Goal: Check status: Check status

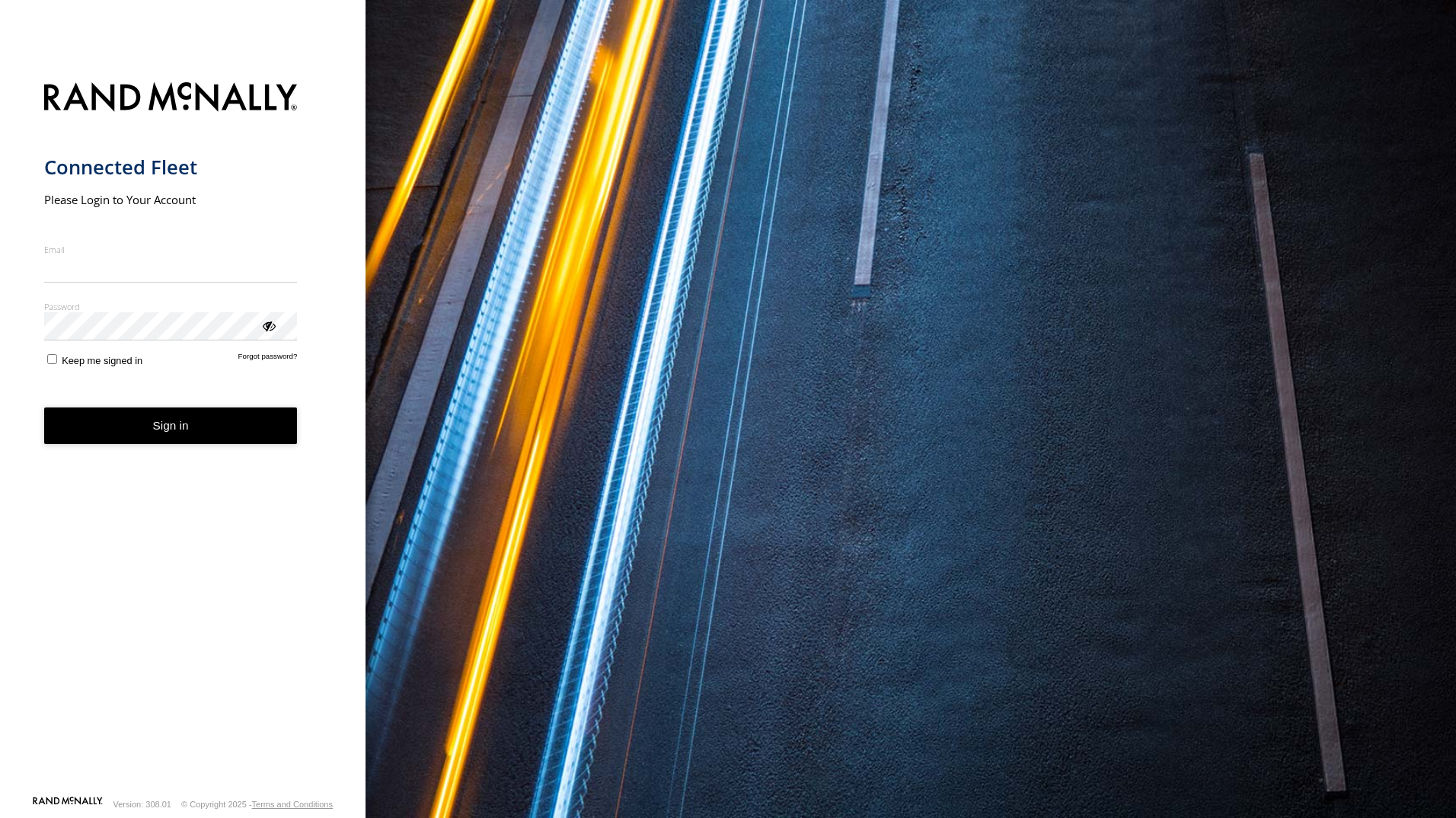
type input "**********"
click at [218, 424] on button "Sign in" at bounding box center [171, 425] width 254 height 38
click at [184, 431] on button "Sign in" at bounding box center [171, 425] width 254 height 38
drag, startPoint x: 176, startPoint y: 429, endPoint x: 224, endPoint y: 433, distance: 48.2
click at [195, 429] on button "Sign in" at bounding box center [171, 425] width 254 height 38
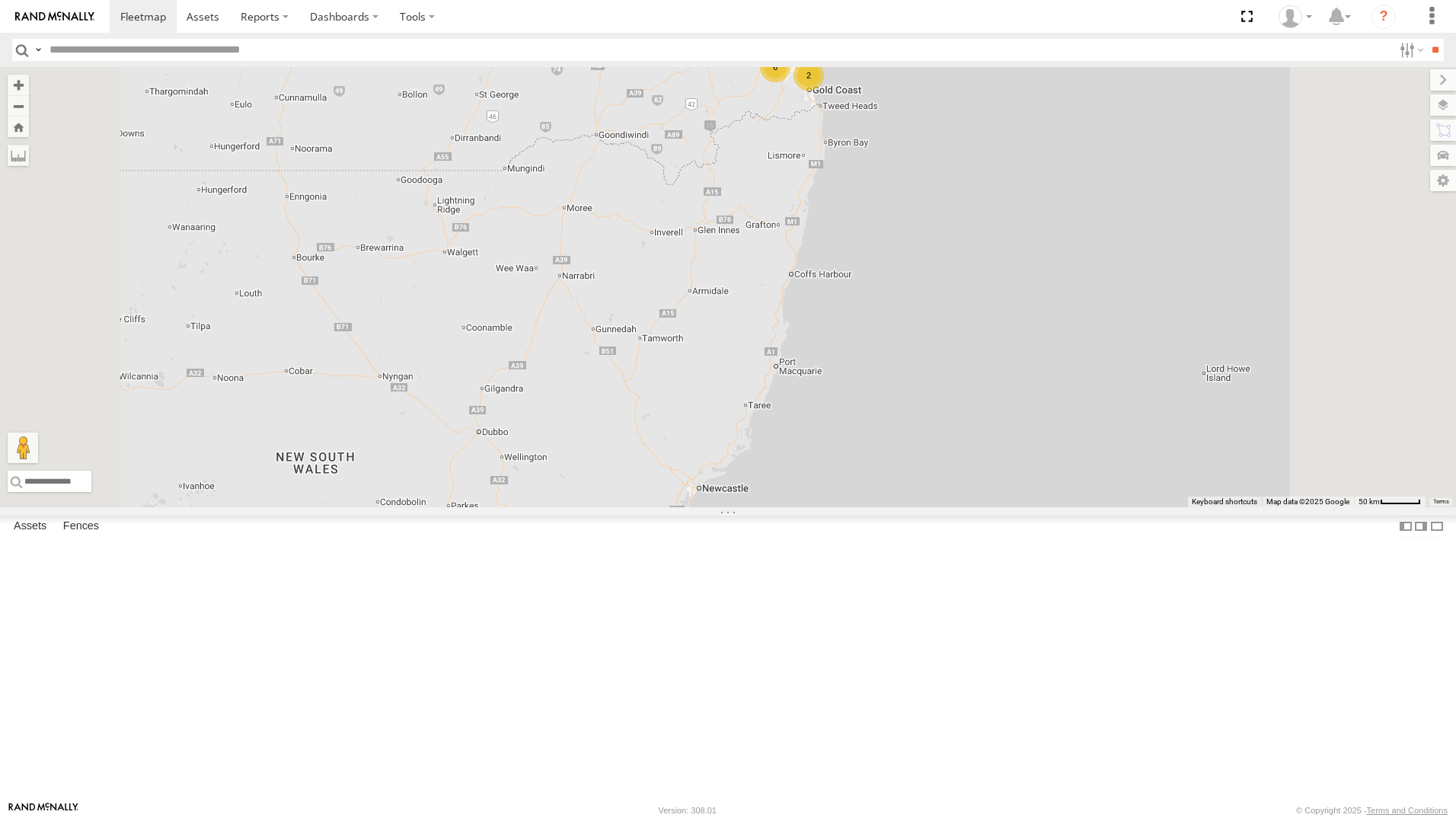
click at [0, 0] on div "All Assets" at bounding box center [0, 0] width 0 height 0
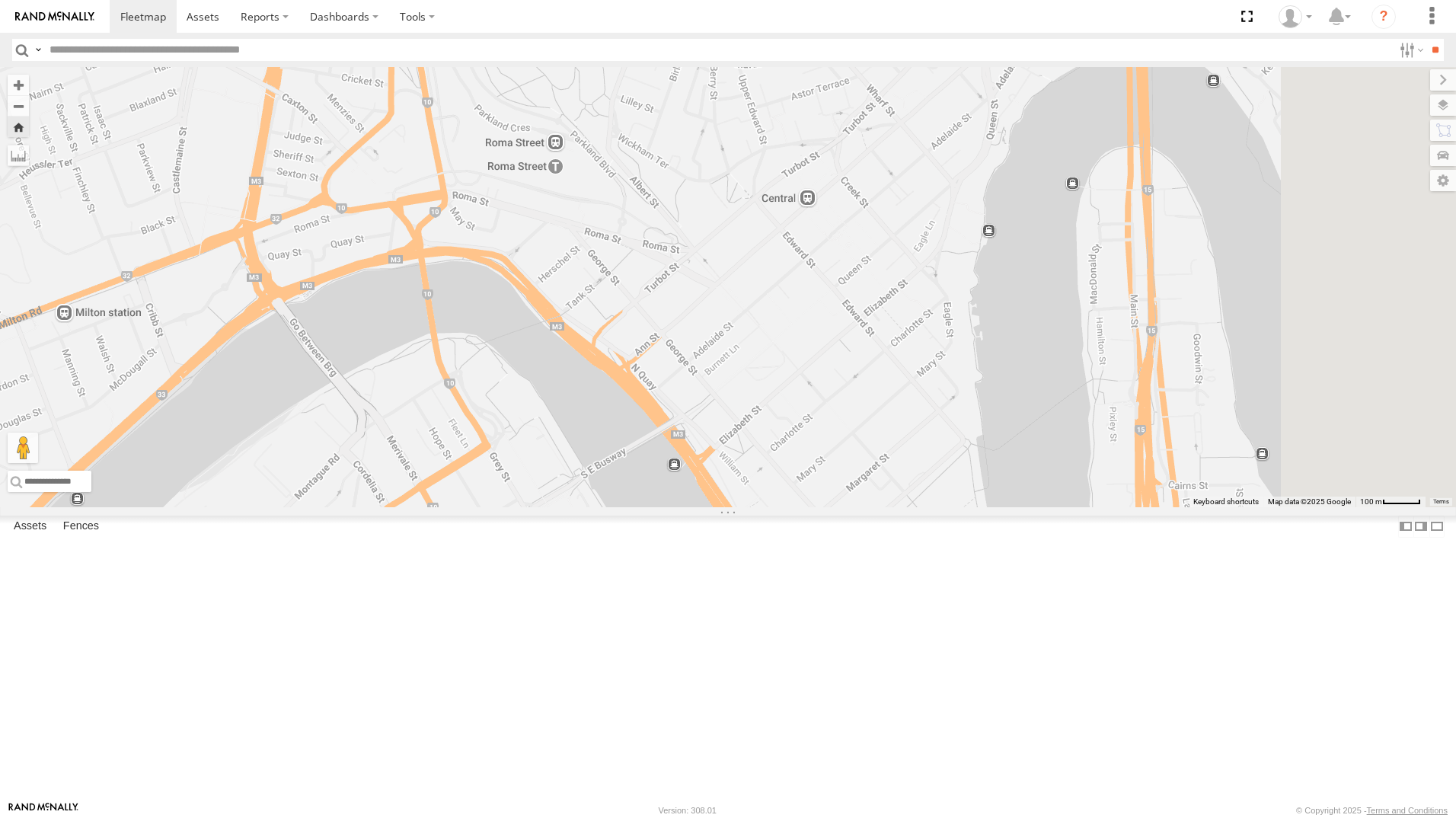
drag, startPoint x: 1194, startPoint y: 378, endPoint x: 947, endPoint y: 307, distance: 257.0
click at [947, 307] on div "[PERSON_NAME]- 817BG4" at bounding box center [728, 286] width 1456 height 440
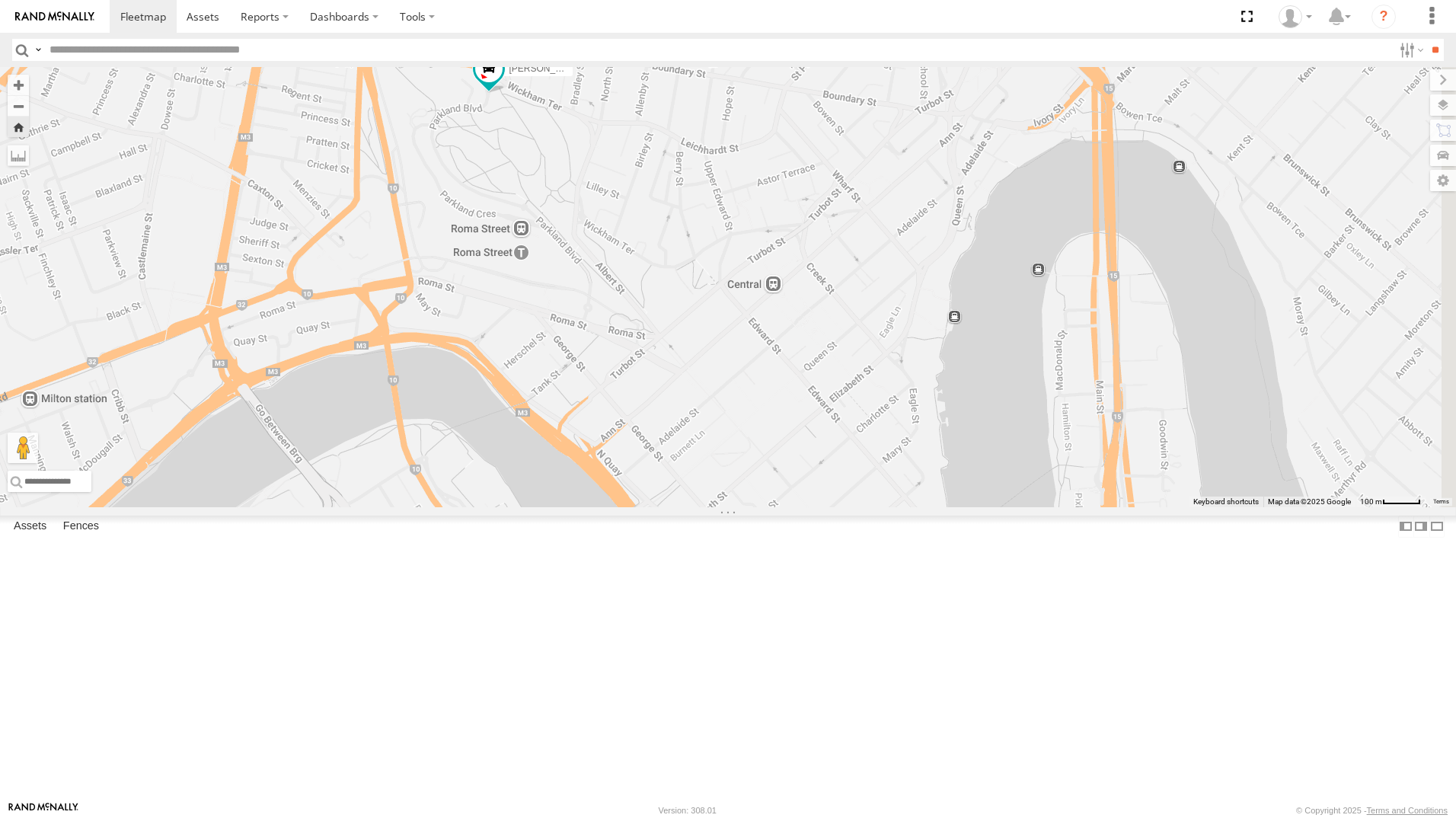
drag, startPoint x: 898, startPoint y: 277, endPoint x: 864, endPoint y: 359, distance: 88.8
click at [864, 356] on div "[PERSON_NAME]- 817BG4" at bounding box center [728, 286] width 1456 height 440
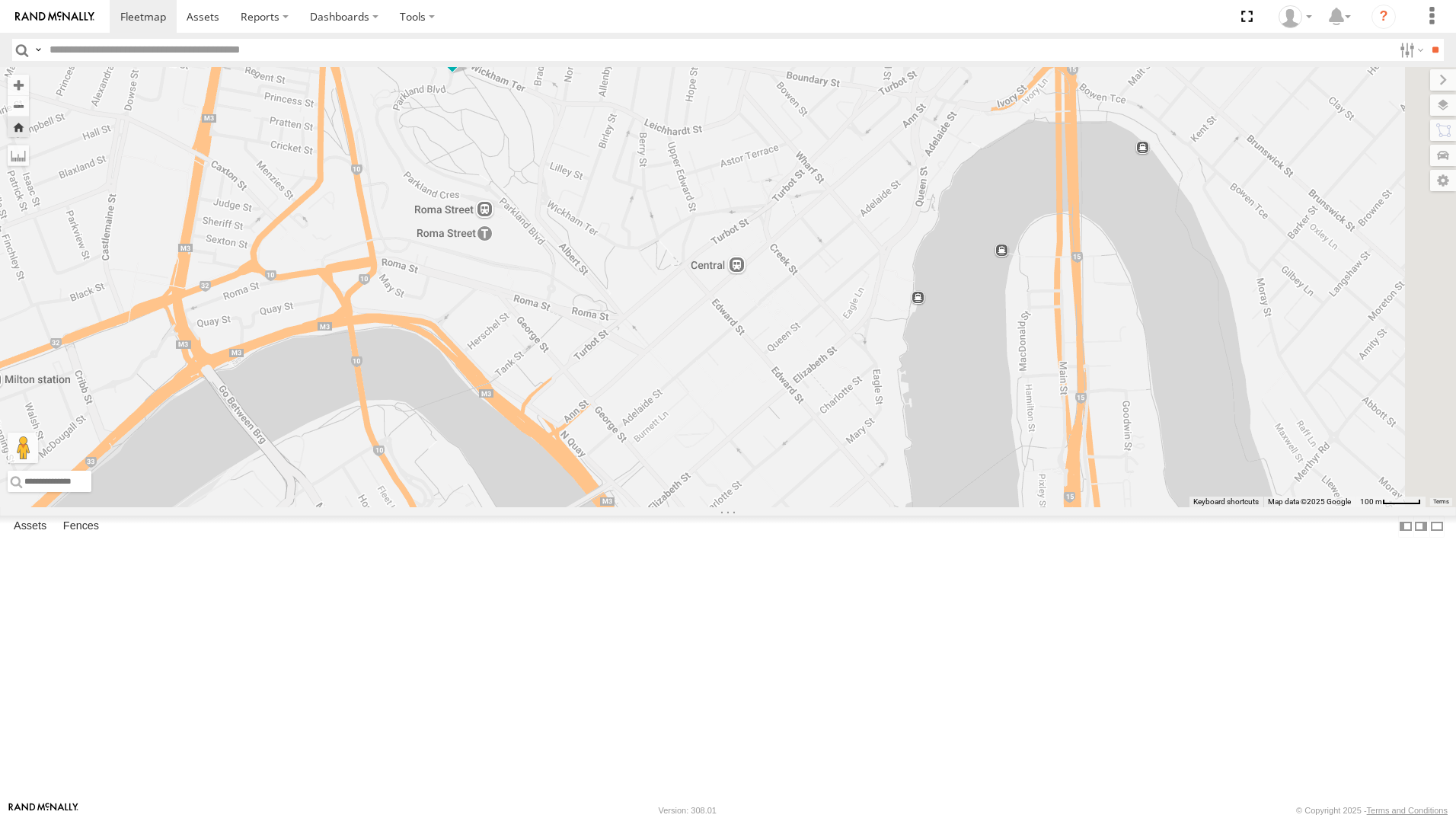
drag, startPoint x: 877, startPoint y: 429, endPoint x: 836, endPoint y: 405, distance: 47.5
click at [837, 405] on div "[PERSON_NAME]- 817BG4" at bounding box center [728, 286] width 1456 height 440
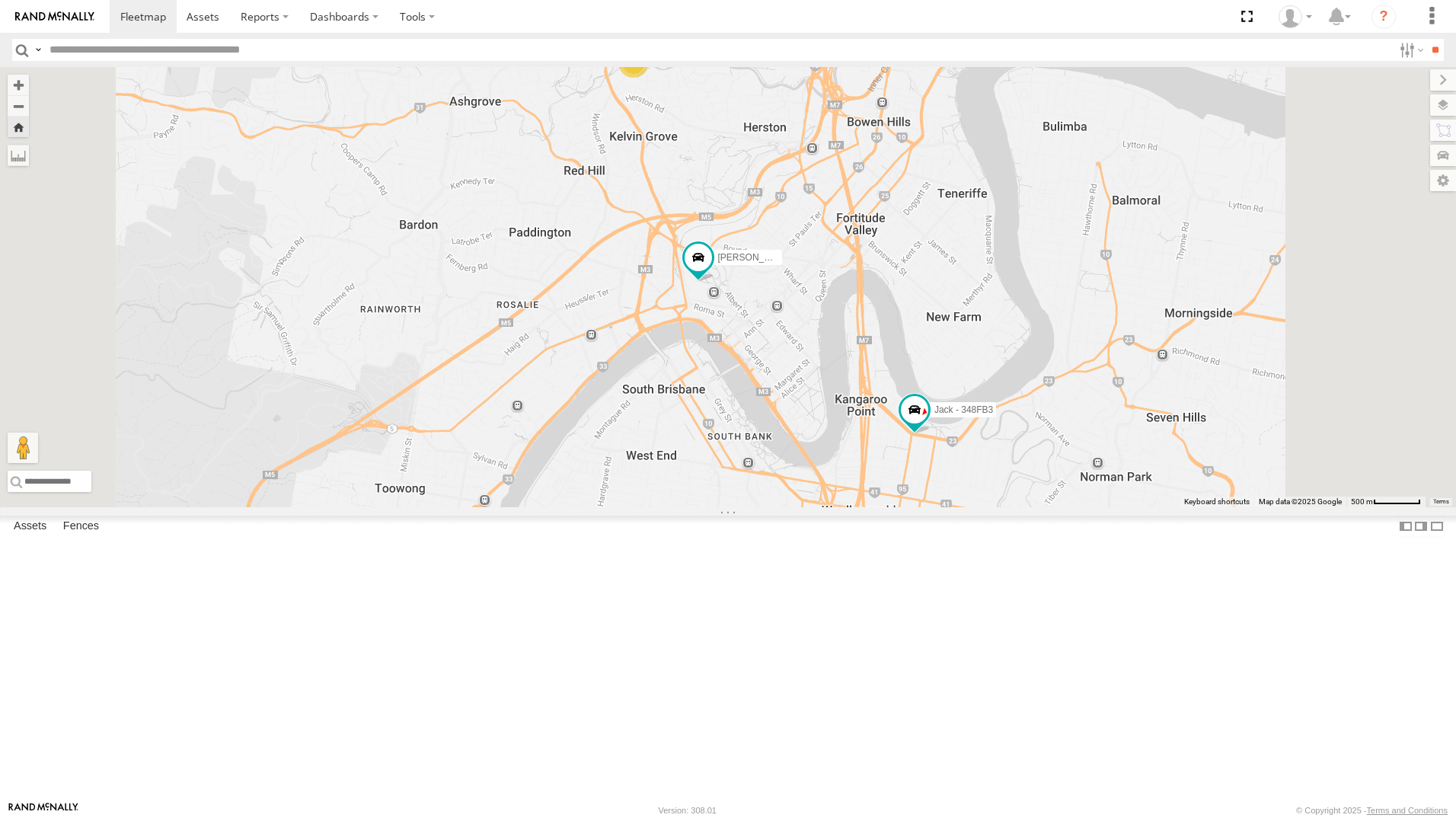
click at [0, 0] on div "All Assets" at bounding box center [0, 0] width 0 height 0
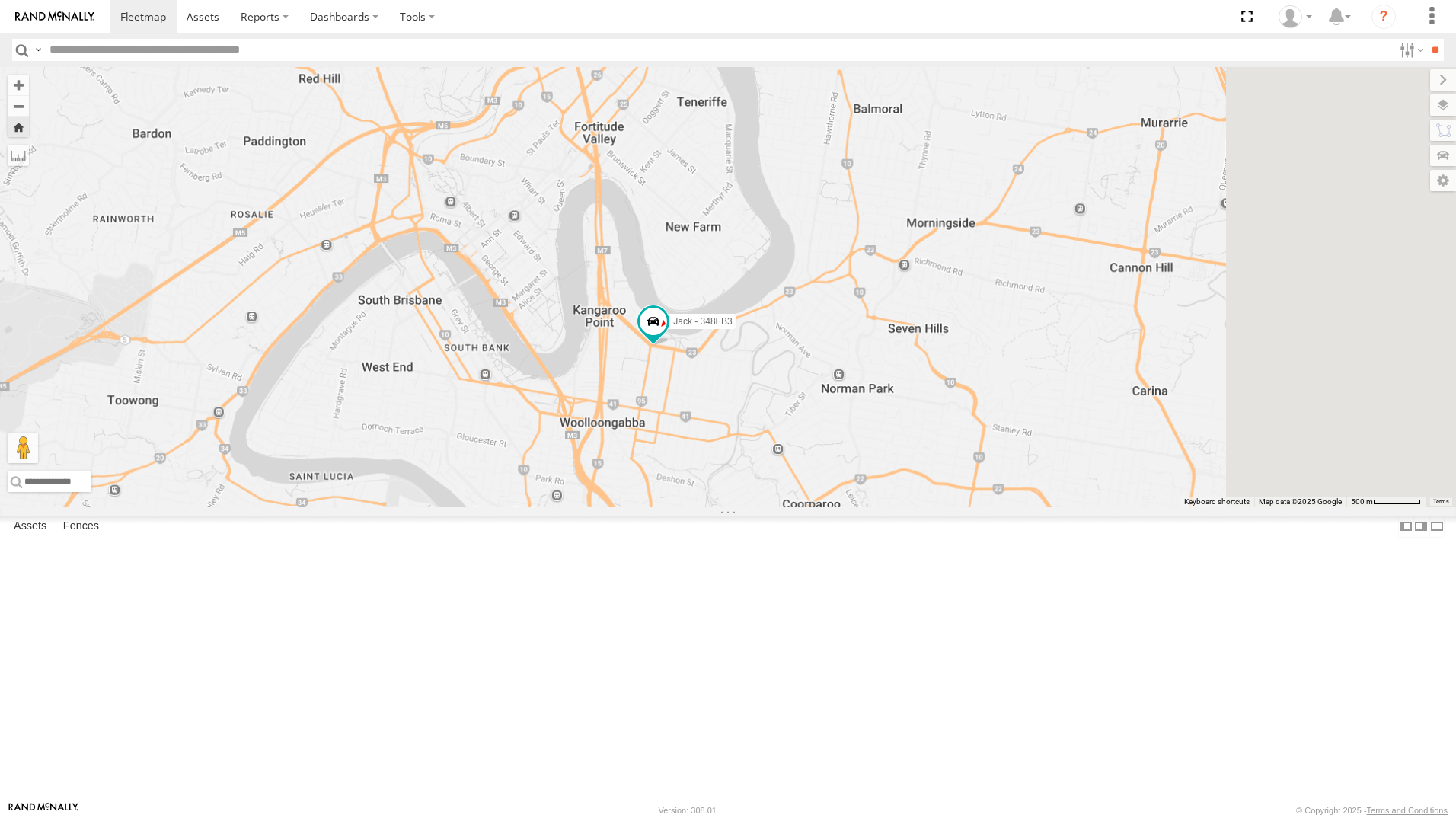
drag, startPoint x: 1217, startPoint y: 581, endPoint x: 888, endPoint y: 561, distance: 329.6
click at [886, 507] on div "Jack - 348FB3" at bounding box center [728, 286] width 1456 height 440
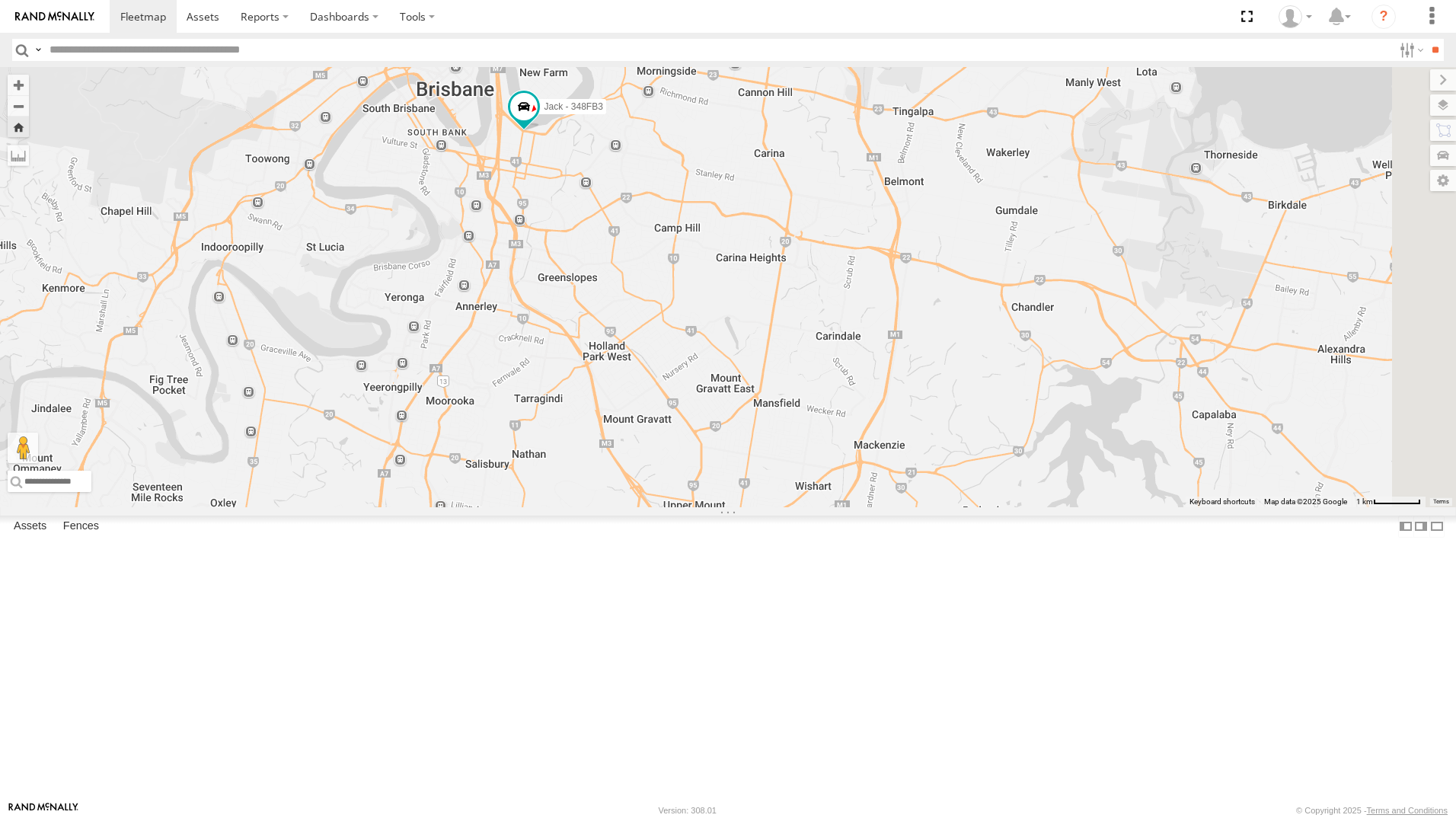
drag, startPoint x: 1019, startPoint y: 429, endPoint x: 989, endPoint y: 439, distance: 31.6
click at [989, 439] on div "Jack - 348FB3" at bounding box center [728, 286] width 1456 height 440
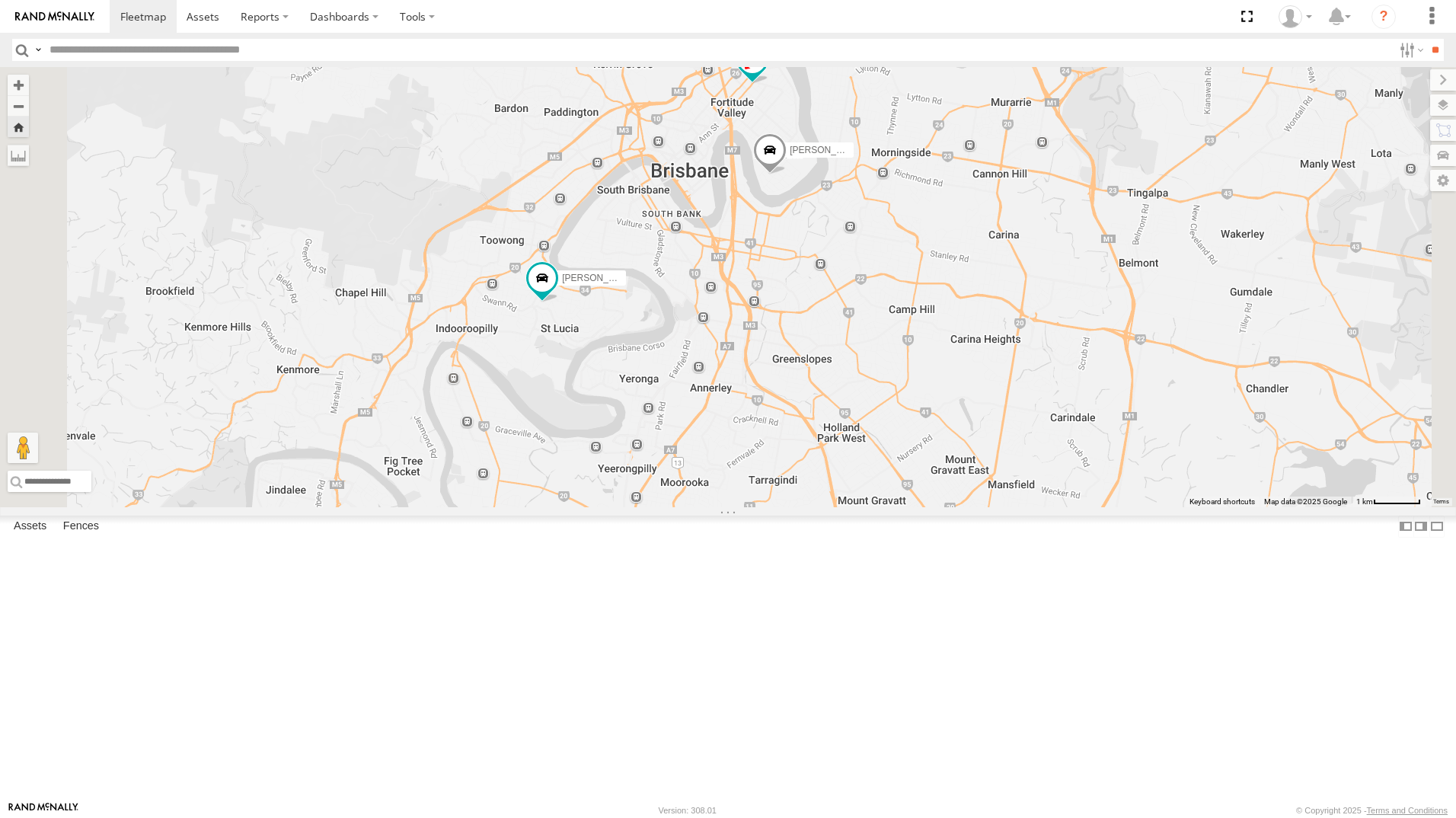
click at [0, 0] on div "All Assets" at bounding box center [0, 0] width 0 height 0
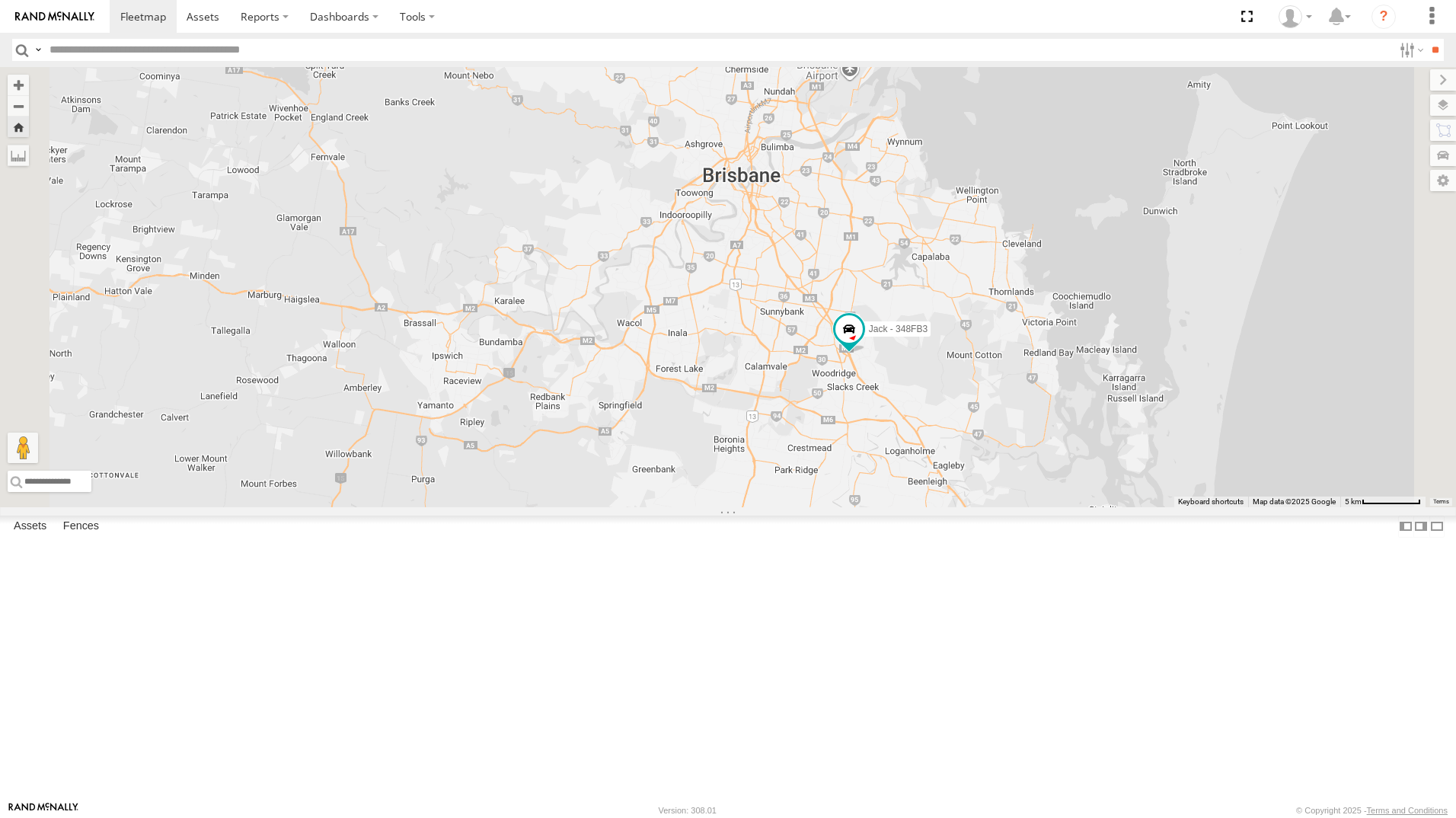
drag, startPoint x: 1154, startPoint y: 671, endPoint x: 1091, endPoint y: 657, distance: 64.5
click at [1132, 507] on div "Jack - 348FB3" at bounding box center [728, 286] width 1456 height 440
click at [0, 0] on div "All Assets" at bounding box center [0, 0] width 0 height 0
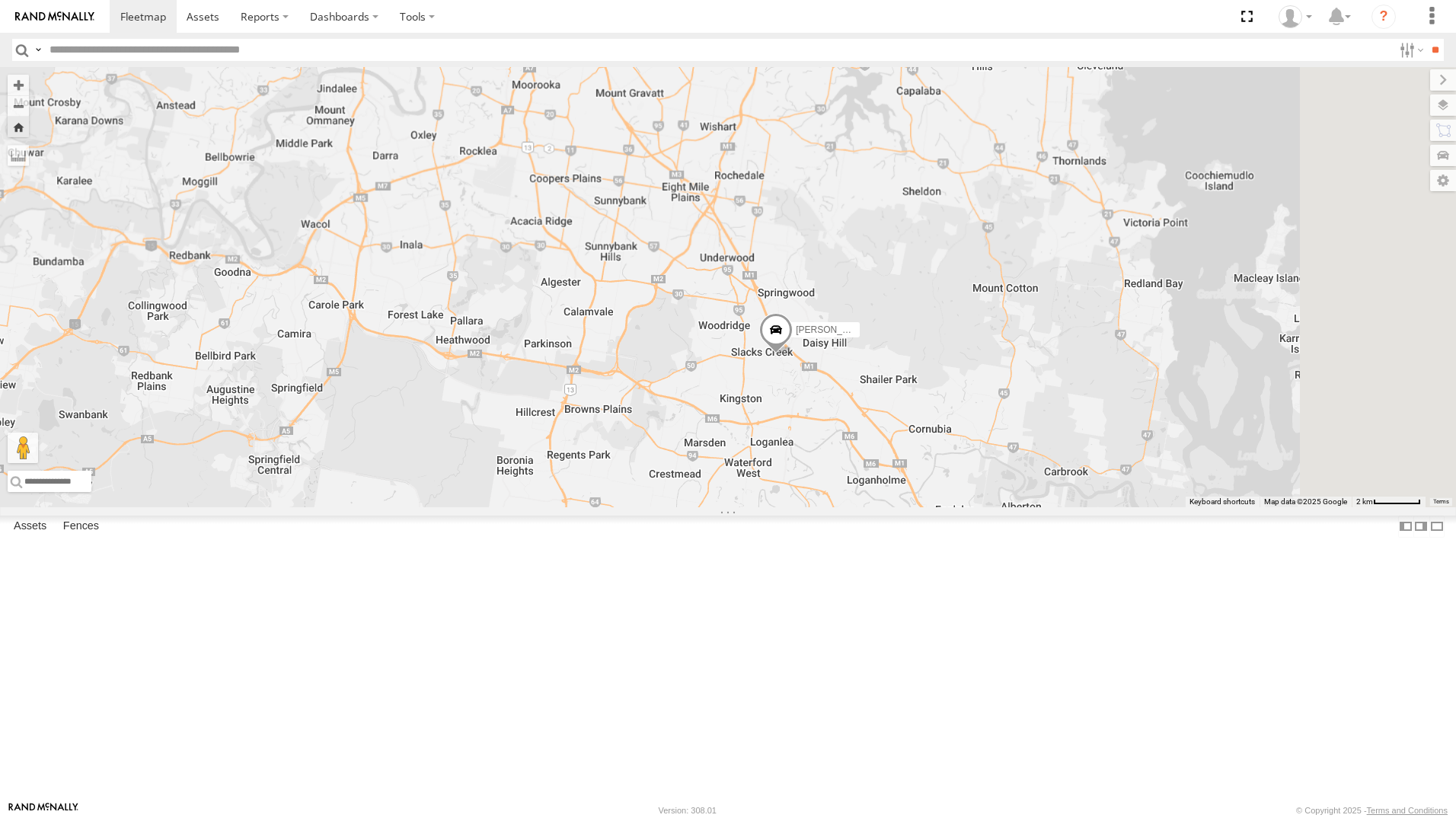
drag, startPoint x: 1093, startPoint y: 250, endPoint x: 980, endPoint y: 433, distance: 215.1
click at [980, 433] on div "[PERSON_NAME]" at bounding box center [728, 286] width 1456 height 440
